Goal: Information Seeking & Learning: Learn about a topic

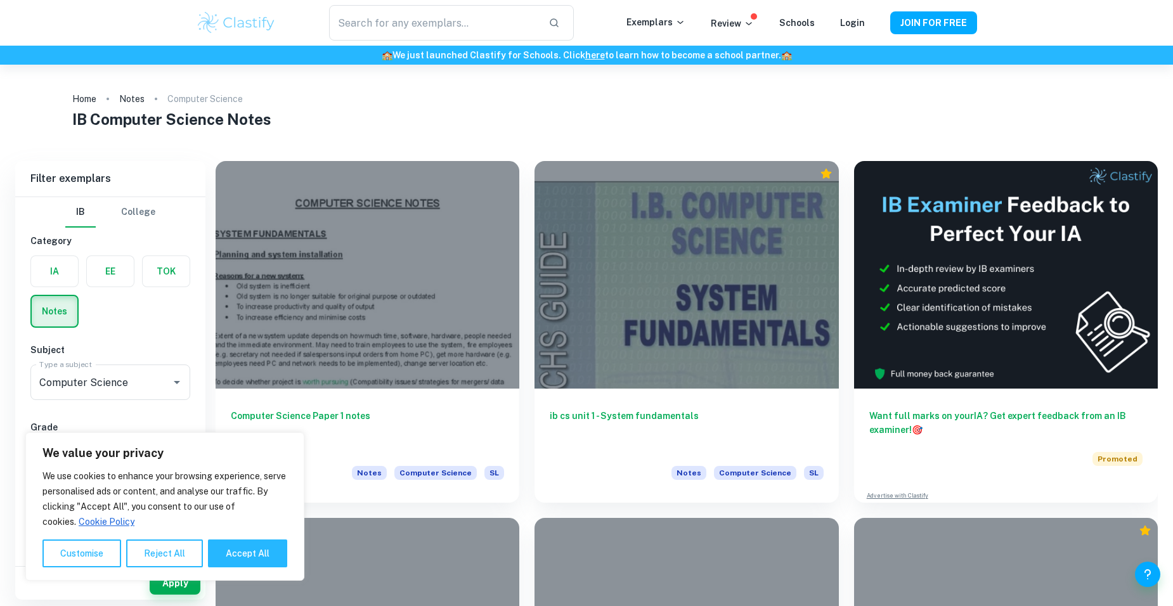
drag, startPoint x: 211, startPoint y: 556, endPoint x: 200, endPoint y: 546, distance: 14.8
click at [209, 554] on button "Accept All" at bounding box center [247, 553] width 79 height 28
checkbox input "true"
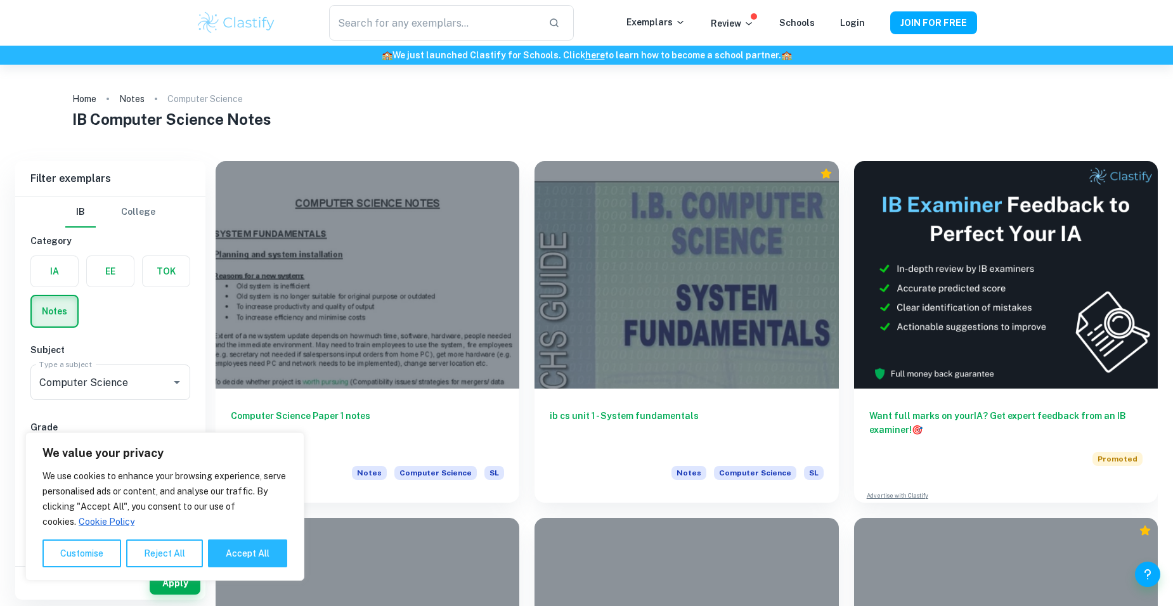
checkbox input "true"
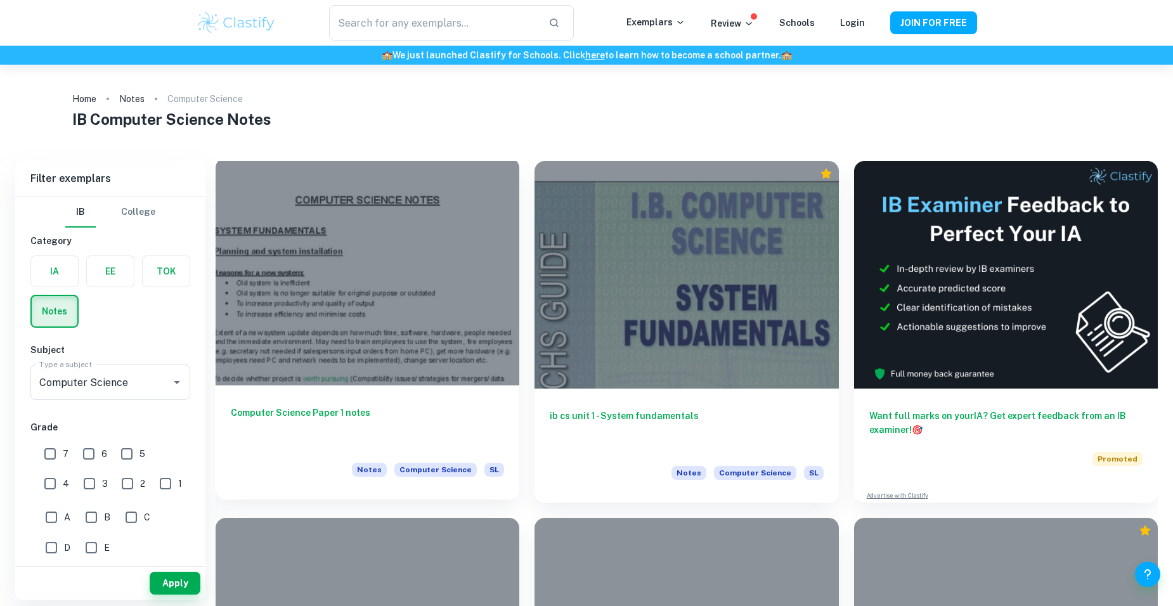
click at [363, 349] on div at bounding box center [368, 272] width 304 height 228
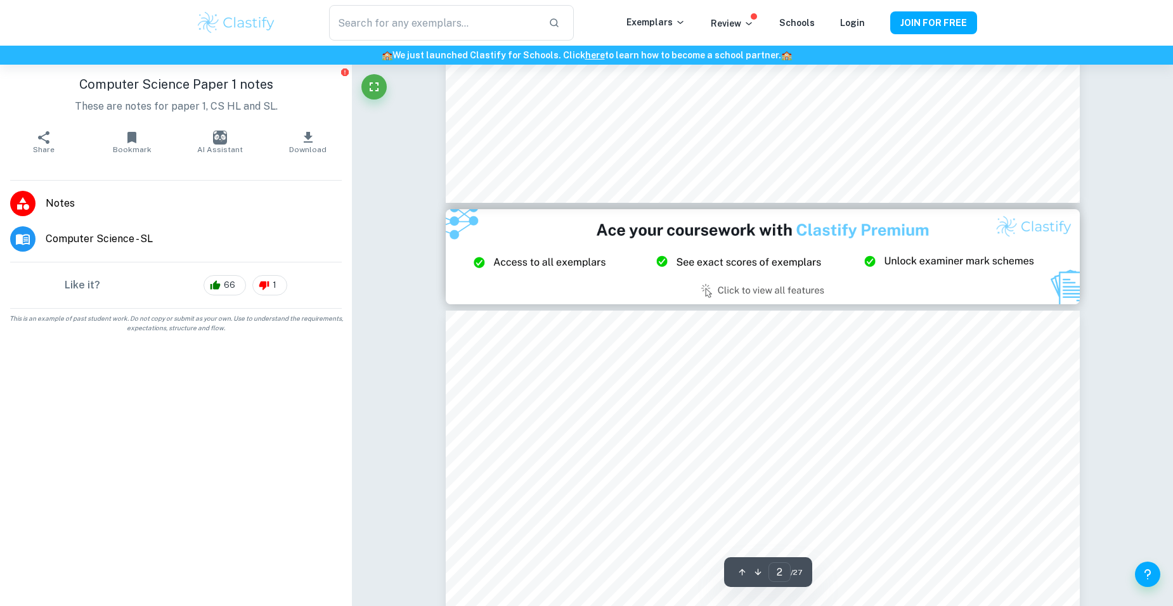
type input "3"
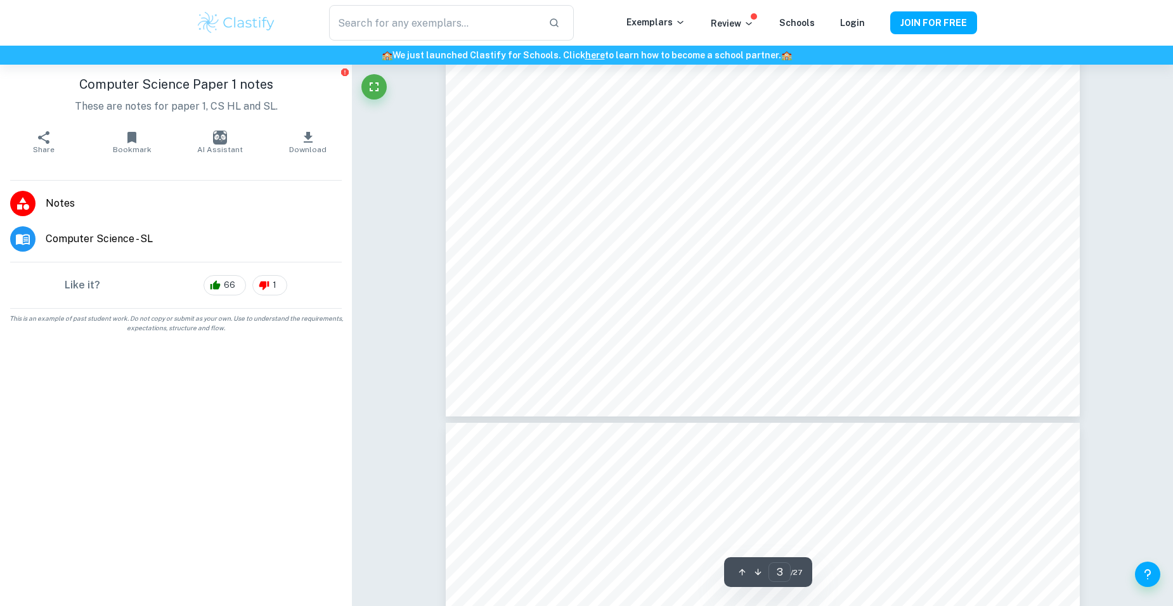
scroll to position [2662, 0]
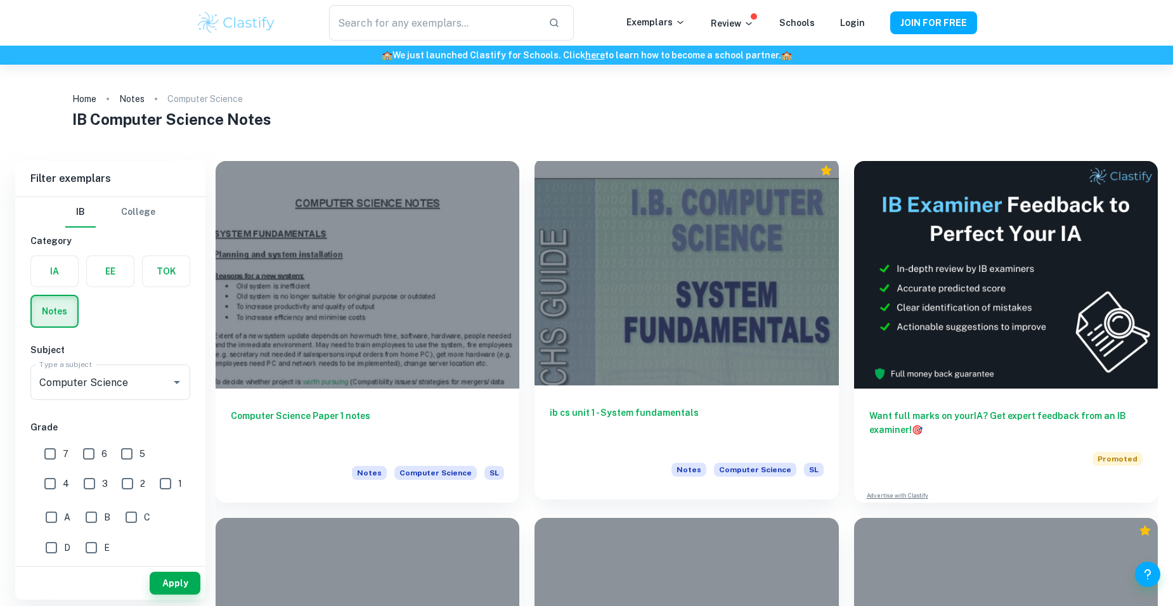
click at [621, 264] on div at bounding box center [686, 272] width 304 height 228
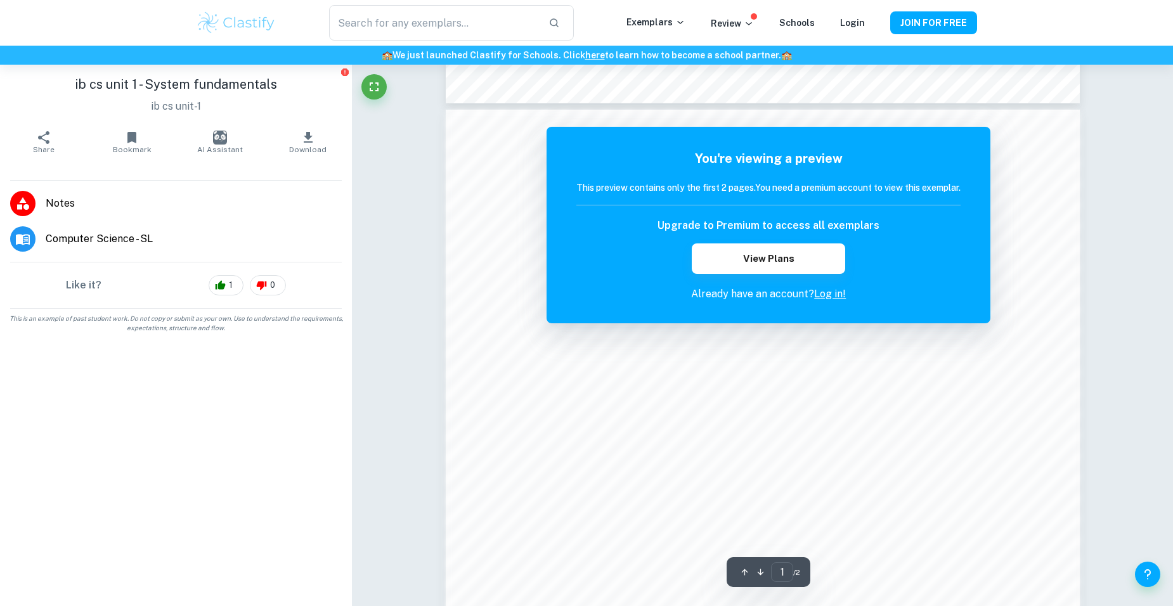
scroll to position [1014, 0]
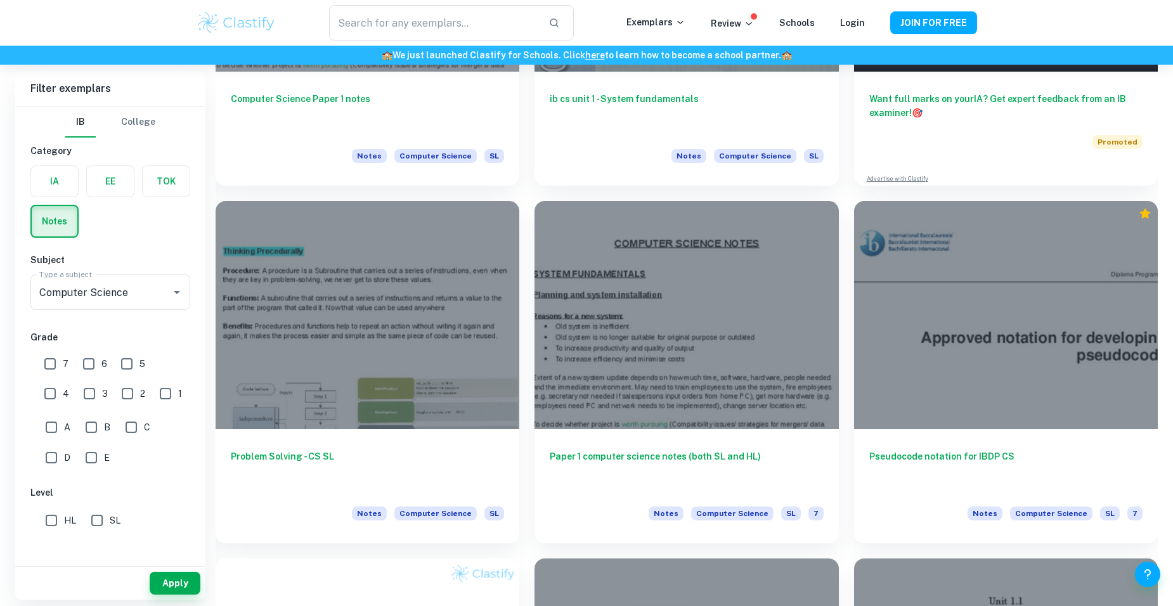
scroll to position [380, 0]
